Goal: Go to known website: Access a specific website the user already knows

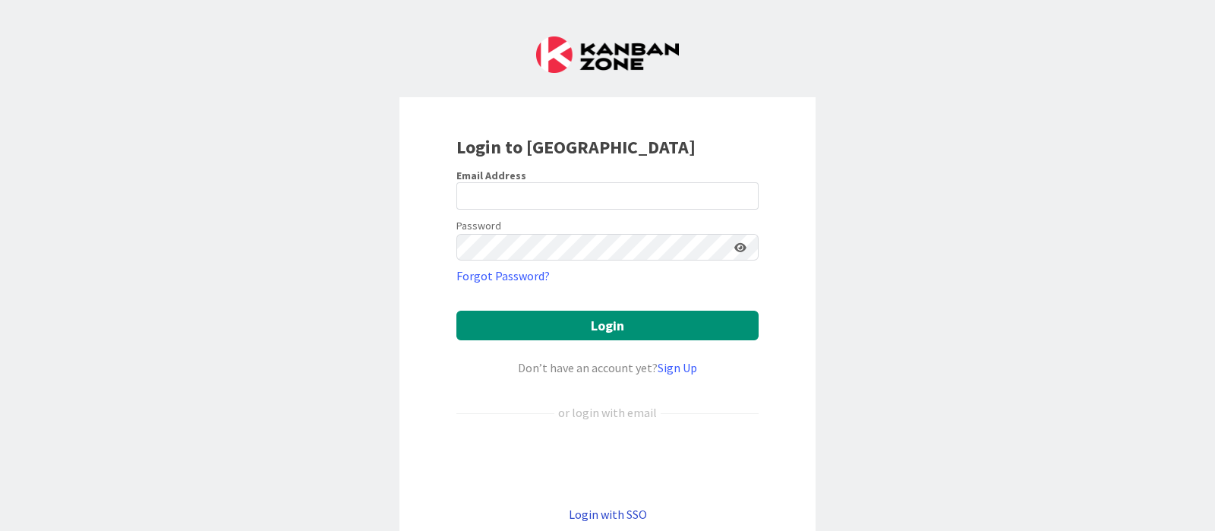
click at [619, 508] on link "Login with SSO" at bounding box center [608, 513] width 78 height 15
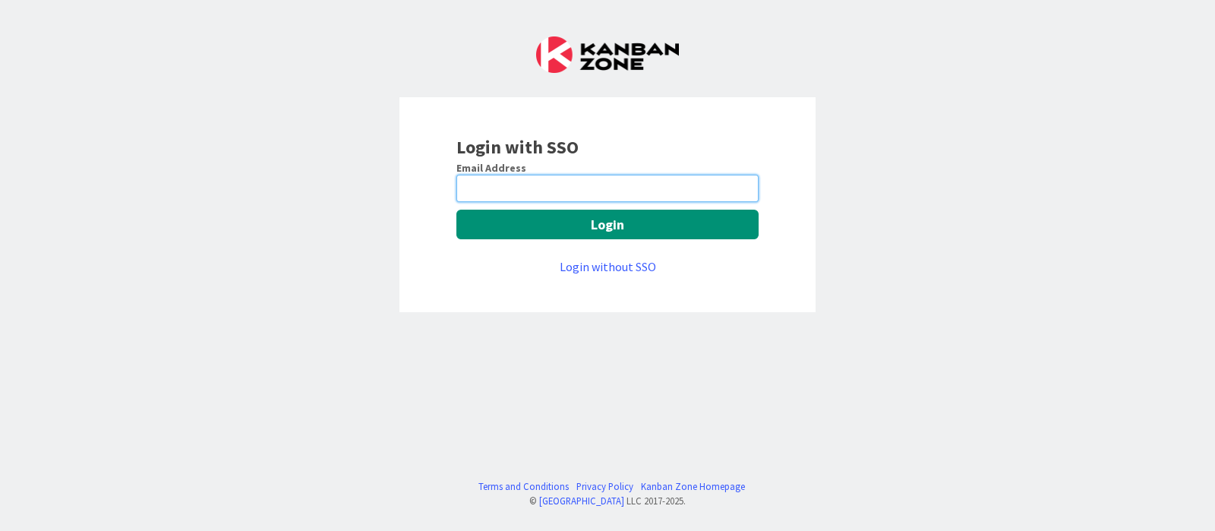
click at [579, 187] on input "email" at bounding box center [607, 188] width 302 height 27
type input "devanshi.jora@mrcglobal.com"
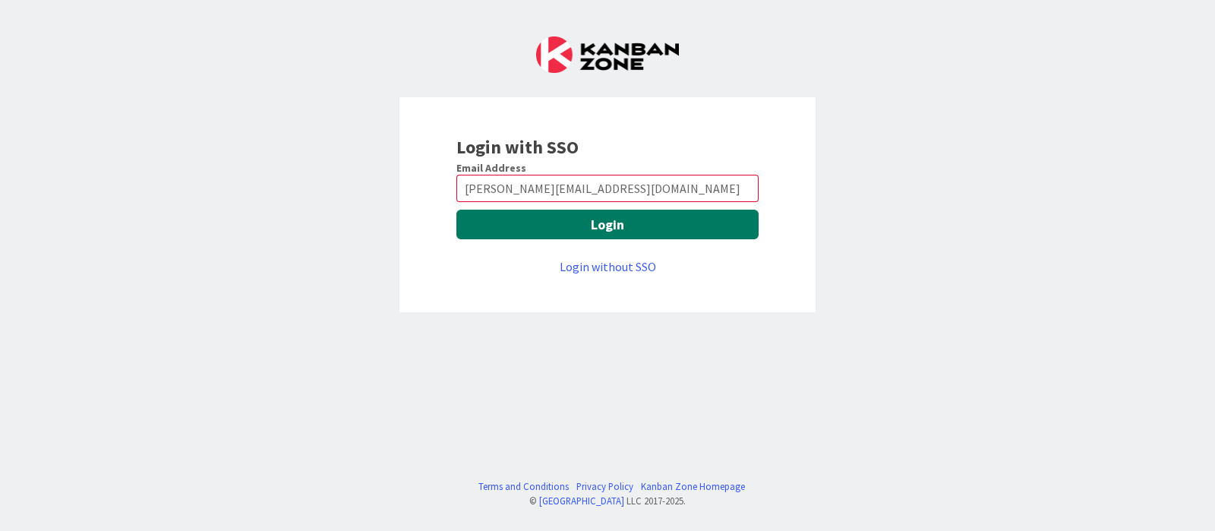
click at [591, 225] on button "Login" at bounding box center [607, 225] width 302 height 30
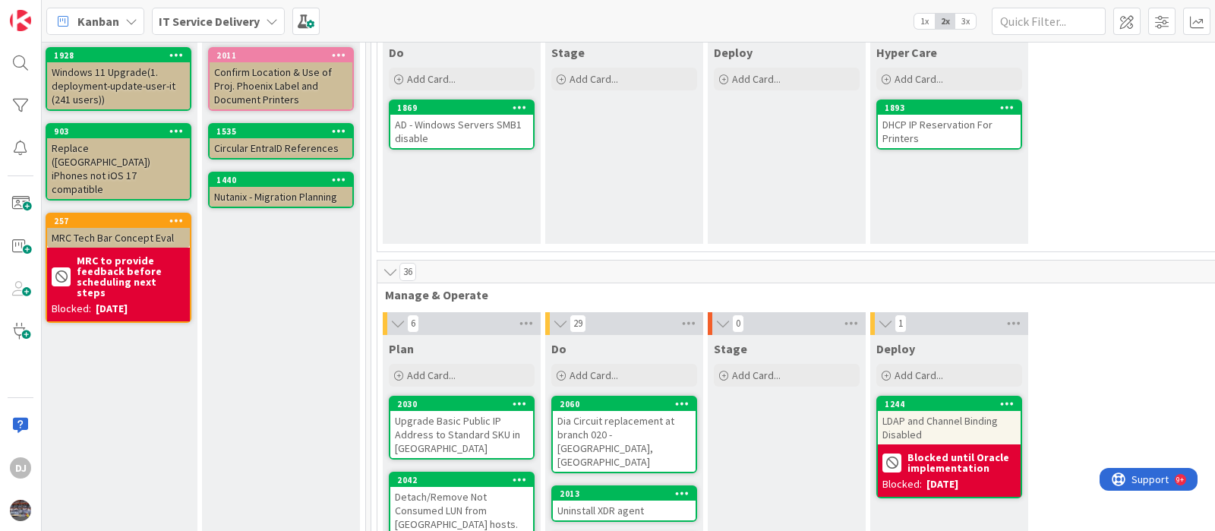
scroll to position [0, 501]
